Goal: Find specific page/section: Find specific page/section

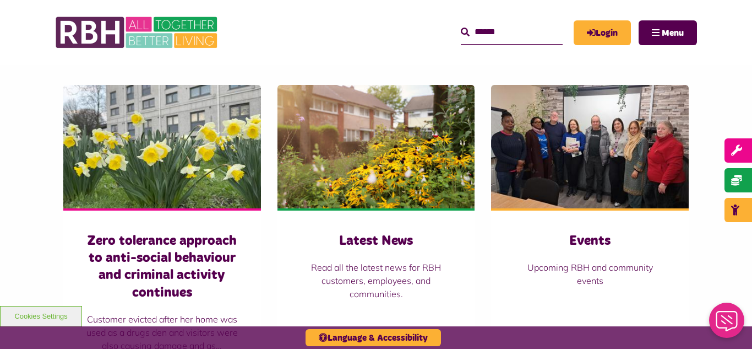
scroll to position [749, 0]
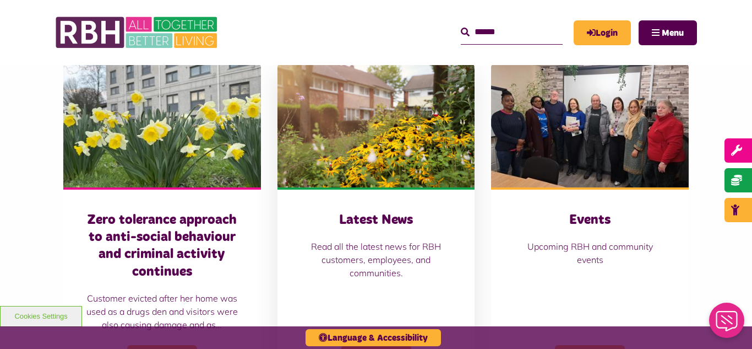
click at [356, 140] on img at bounding box center [377, 125] width 198 height 123
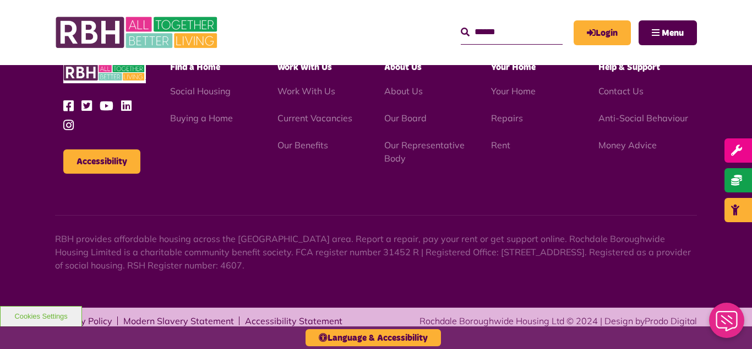
scroll to position [1199, 0]
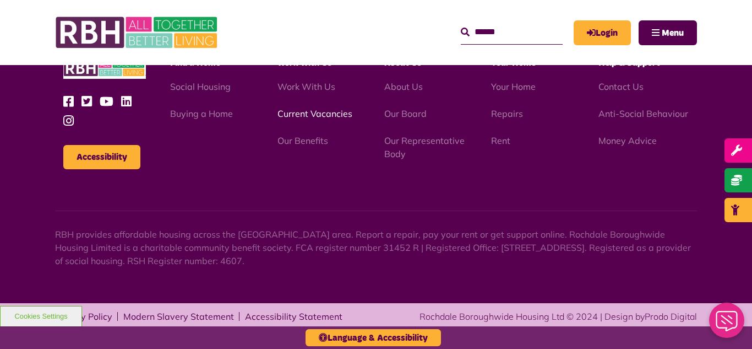
click at [315, 112] on link "Current Vacancies" at bounding box center [315, 113] width 75 height 11
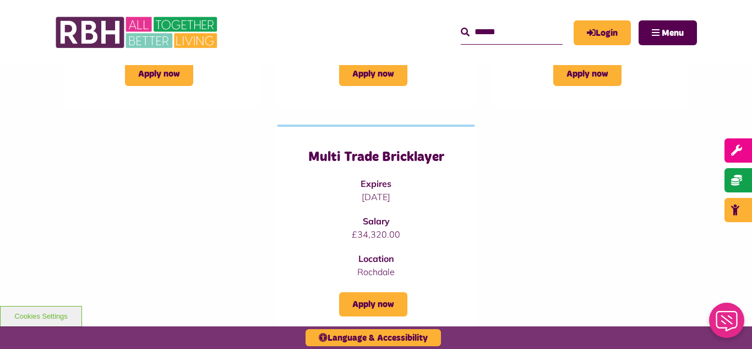
scroll to position [375, 0]
